Goal: Find specific page/section: Find specific page/section

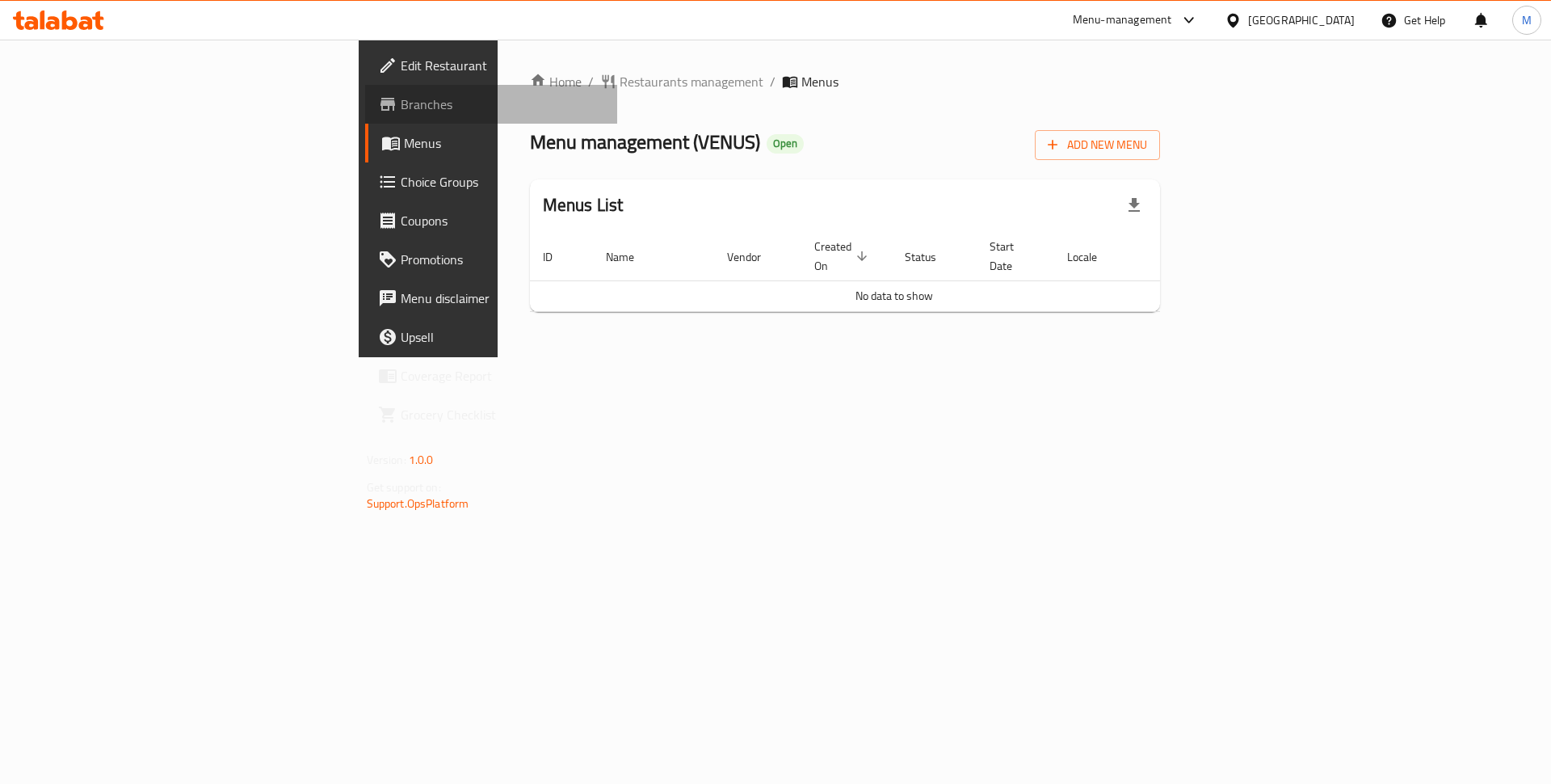
click at [401, 97] on span "Branches" at bounding box center [503, 104] width 204 height 20
click at [401, 101] on span "Branches" at bounding box center [503, 104] width 204 height 20
click at [871, 280] on td "No data to show" at bounding box center [895, 295] width 729 height 31
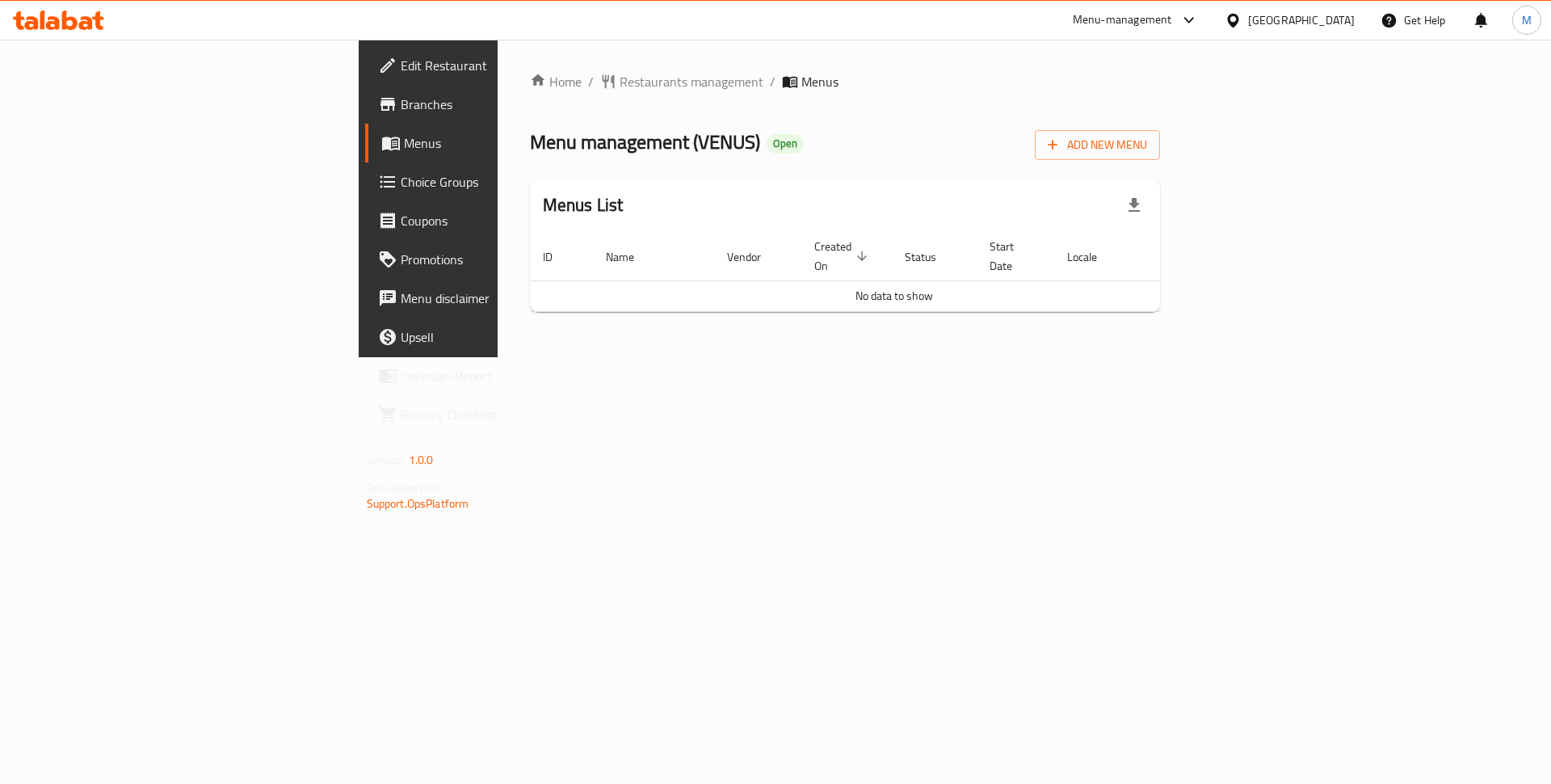
click at [498, 357] on div "Home / Restaurants management / Menus Menu management ( [GEOGRAPHIC_DATA] ) Ope…" at bounding box center [845, 197] width 695 height 318
click at [365, 104] on link "Branches" at bounding box center [491, 105] width 253 height 39
click at [851, 280] on td "No data to show" at bounding box center [895, 295] width 729 height 31
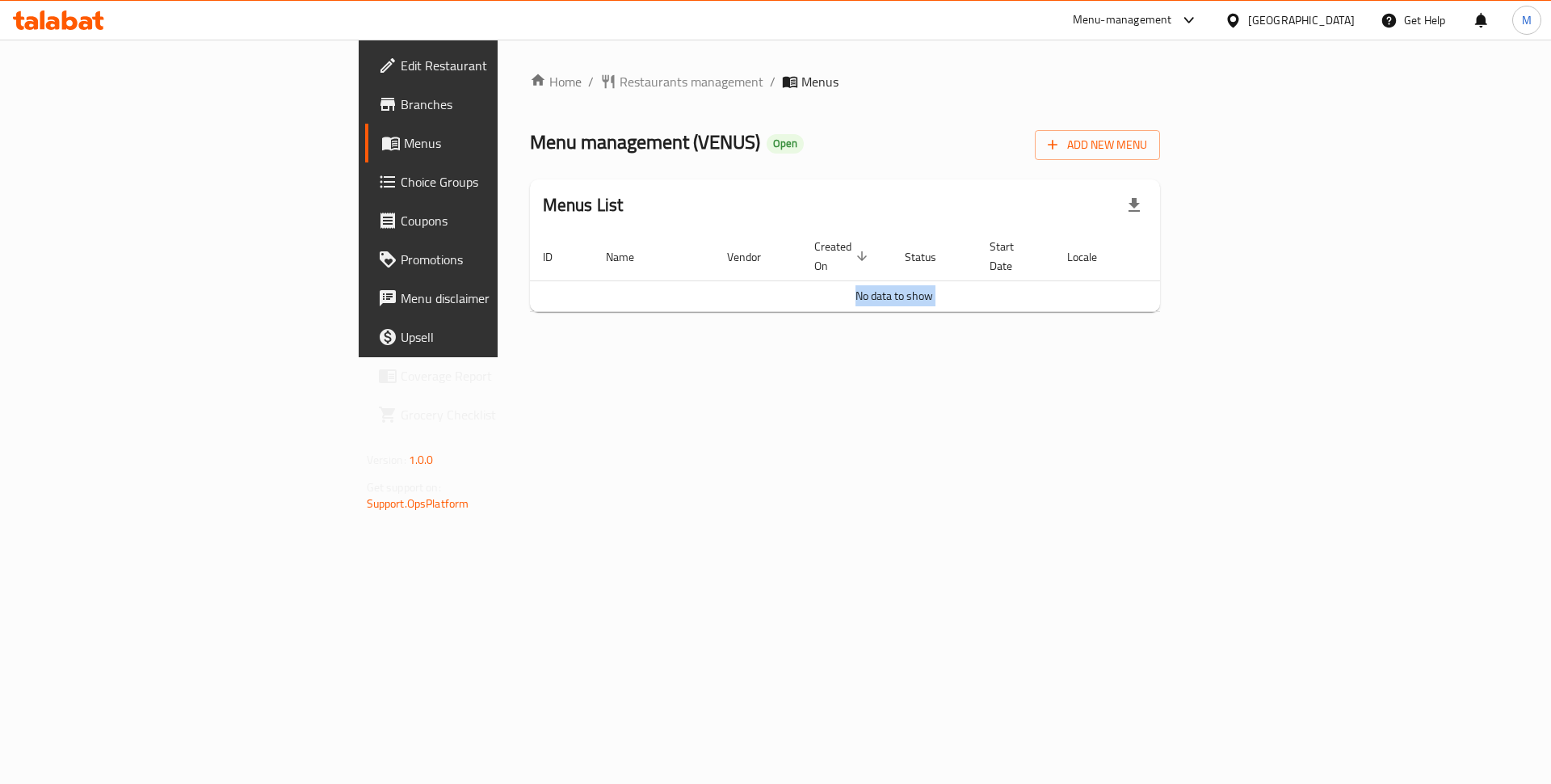
click at [851, 280] on td "No data to show" at bounding box center [895, 295] width 729 height 31
click at [802, 320] on div "Home / Restaurants management / Menus Menu management ( [GEOGRAPHIC_DATA] ) Ope…" at bounding box center [845, 197] width 695 height 318
click at [401, 103] on span "Branches" at bounding box center [503, 104] width 204 height 20
